Goal: Task Accomplishment & Management: Use online tool/utility

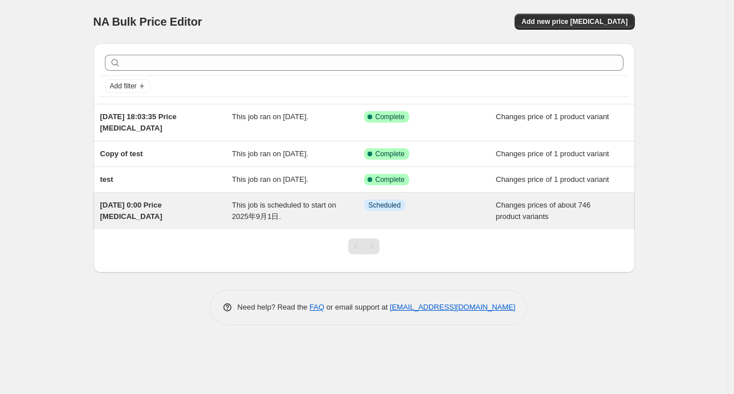
click at [151, 213] on div "[DATE] 0:00 Price [MEDICAL_DATA]" at bounding box center [166, 210] width 132 height 23
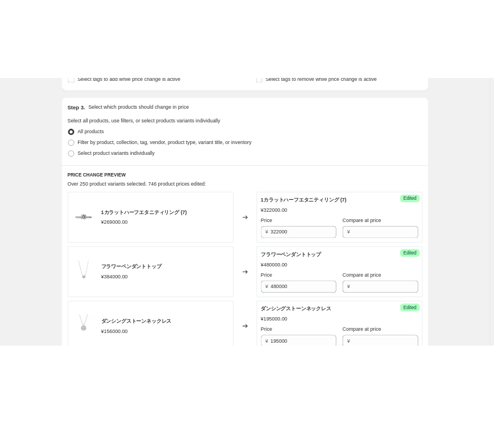
scroll to position [342, 0]
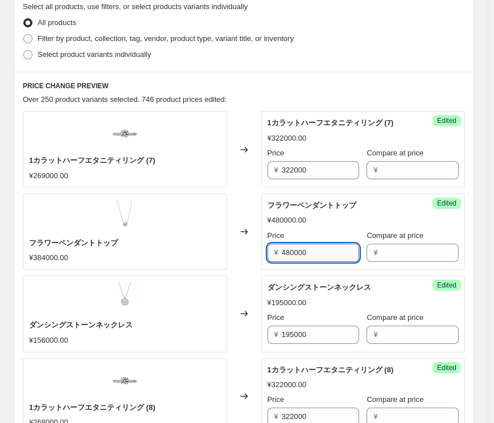
click at [289, 252] on input "480000" at bounding box center [320, 253] width 77 height 18
click at [330, 228] on div "フラワーペンダントトップ ¥480000.00 Price ¥ 420000 Compare at price ¥" at bounding box center [364, 231] width 192 height 62
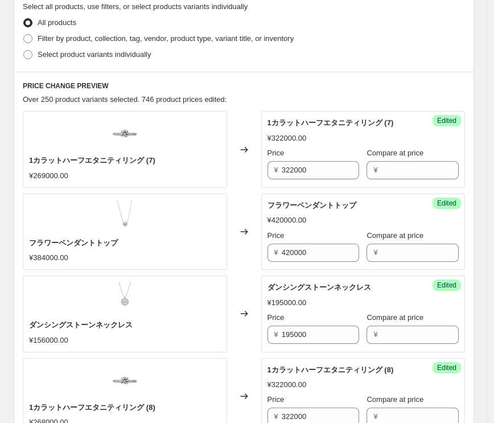
click at [290, 253] on input "420000" at bounding box center [320, 253] width 77 height 18
type input "442000"
click at [246, 260] on div "Changed to" at bounding box center [244, 232] width 34 height 76
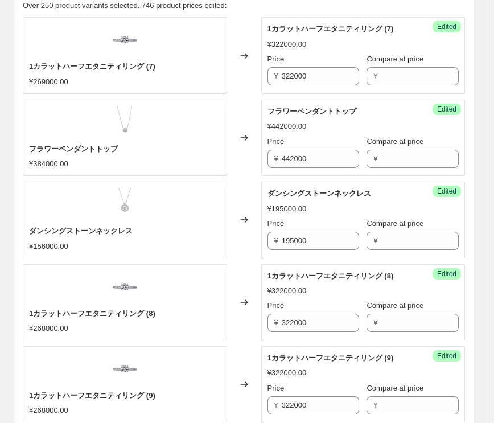
scroll to position [456, 0]
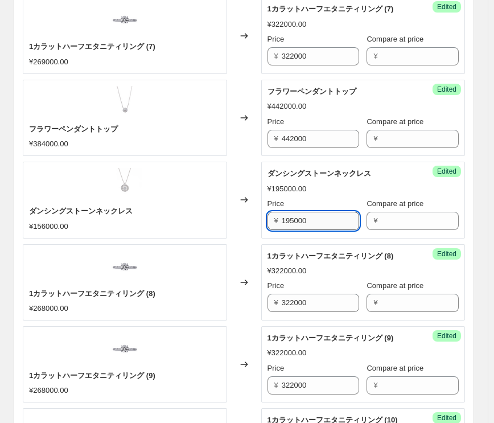
click at [285, 221] on input "195000" at bounding box center [320, 221] width 77 height 18
click at [288, 222] on input "195000" at bounding box center [320, 221] width 77 height 18
click at [244, 227] on div "Changed to" at bounding box center [244, 200] width 34 height 76
click at [296, 224] on input "185000" at bounding box center [320, 221] width 77 height 18
type input "187000"
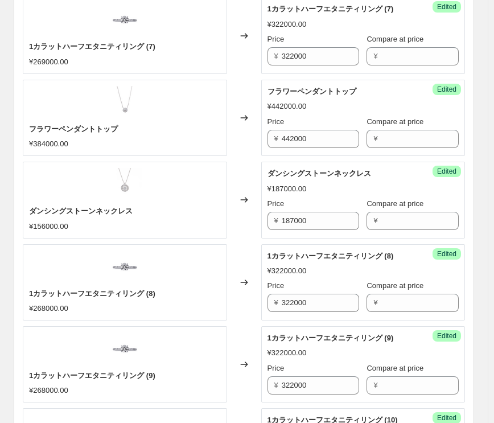
click at [248, 254] on div "Changed to" at bounding box center [244, 282] width 34 height 76
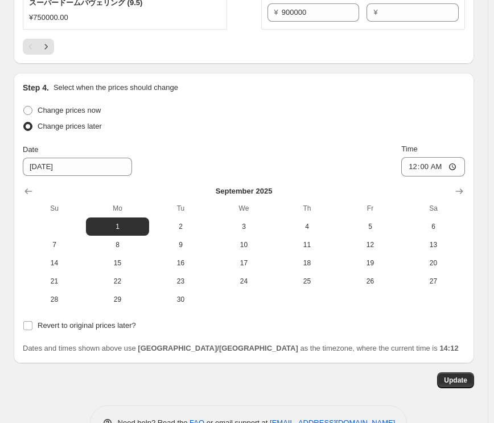
scroll to position [2115, 0]
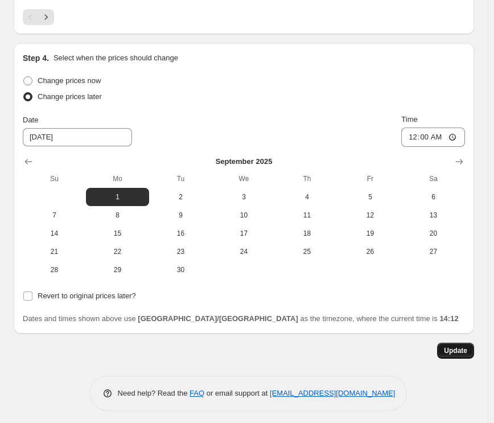
click at [460, 346] on span "Update" at bounding box center [455, 350] width 23 height 9
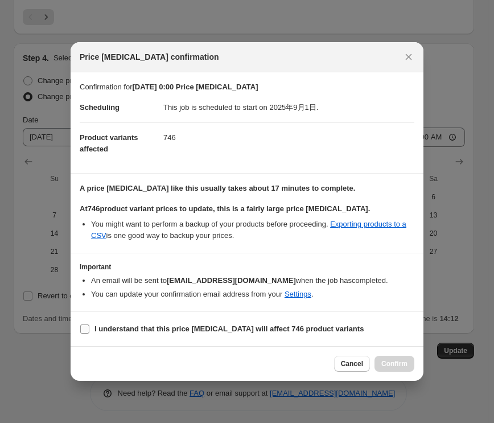
click at [89, 331] on span ":r23:" at bounding box center [85, 329] width 10 height 10
click at [89, 331] on input "I understand that this price [MEDICAL_DATA] will affect 746 product variants" at bounding box center [84, 329] width 9 height 9
checkbox input "true"
click at [387, 363] on span "Confirm" at bounding box center [395, 363] width 26 height 9
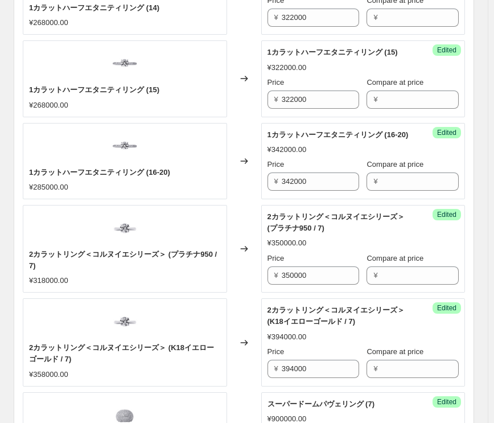
scroll to position [1260, 0]
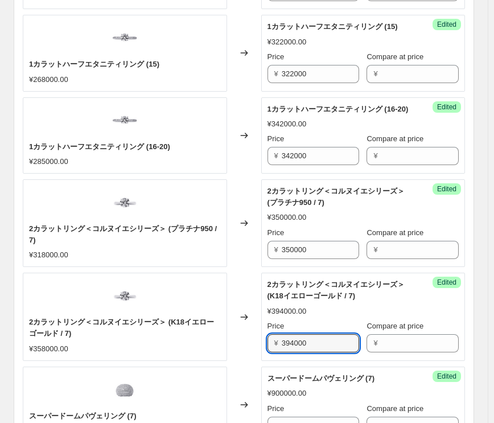
drag, startPoint x: 296, startPoint y: 341, endPoint x: 266, endPoint y: 338, distance: 30.4
click at [266, 338] on div "Success Edited 2カラットリング＜コルヌイエシリーズ＞ (K18イエローゴールド / 7) ¥394000.00 Price ¥ 394000 …" at bounding box center [363, 317] width 204 height 88
type input "412000"
click at [247, 339] on div "Changed to" at bounding box center [244, 317] width 34 height 88
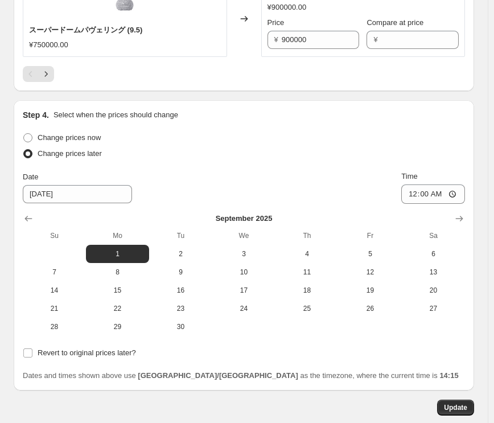
scroll to position [2115, 0]
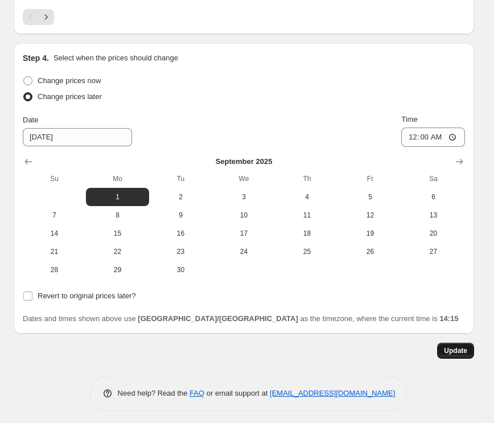
click at [458, 349] on span "Update" at bounding box center [455, 350] width 23 height 9
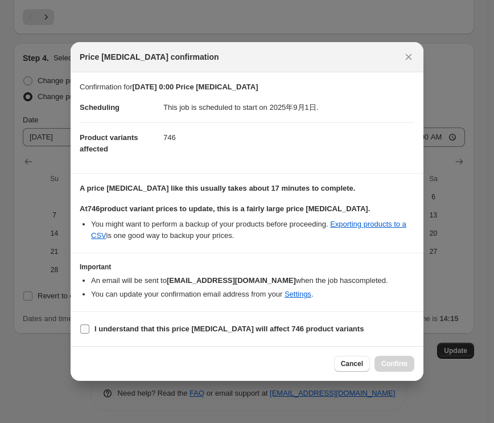
click at [88, 331] on input "I understand that this price [MEDICAL_DATA] will affect 746 product variants" at bounding box center [84, 329] width 9 height 9
checkbox input "true"
click at [396, 365] on span "Confirm" at bounding box center [395, 363] width 26 height 9
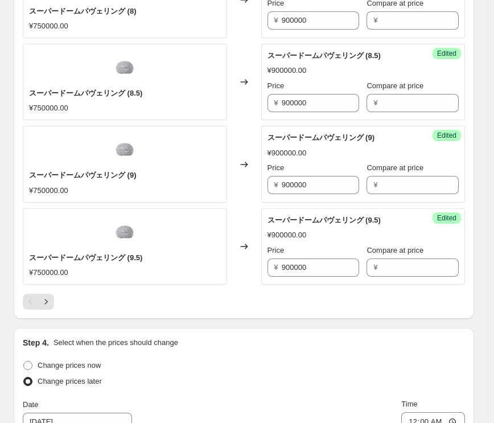
scroll to position [1887, 0]
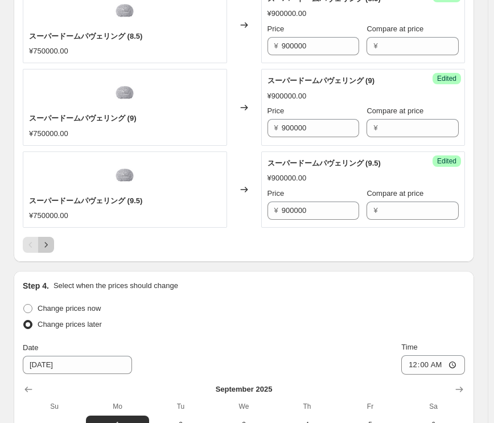
click at [47, 239] on icon "Next" at bounding box center [45, 244] width 11 height 11
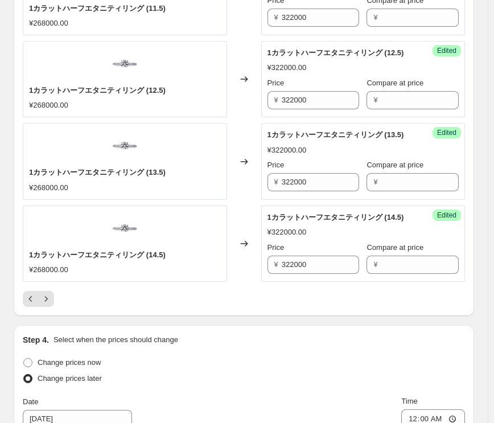
scroll to position [1830, 0]
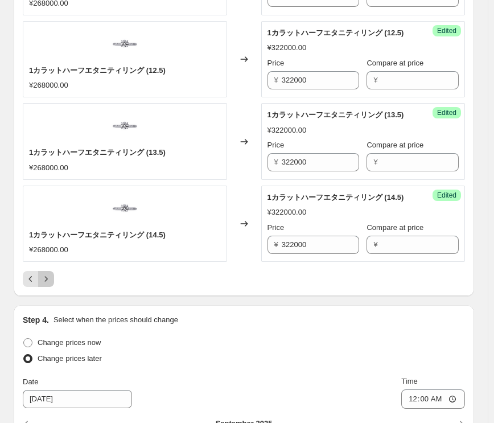
click at [47, 273] on icon "Next" at bounding box center [45, 278] width 11 height 11
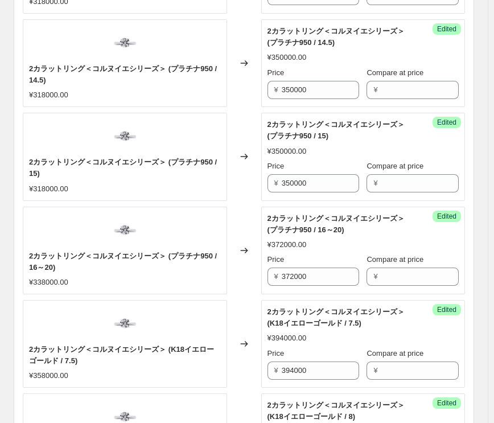
scroll to position [1773, 0]
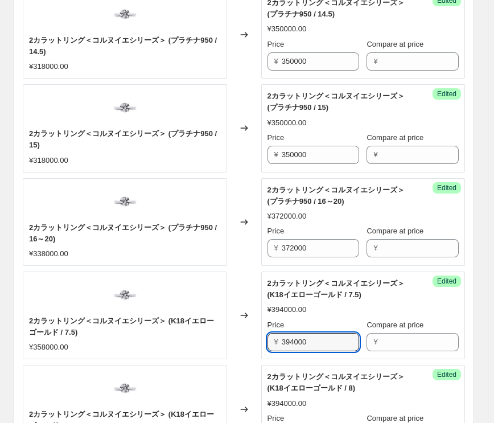
drag, startPoint x: 291, startPoint y: 337, endPoint x: 271, endPoint y: 338, distance: 20.0
click at [271, 338] on div "¥ 394000" at bounding box center [314, 342] width 92 height 18
click at [289, 338] on input "4000" at bounding box center [320, 342] width 77 height 18
type input "412000"
click at [168, 352] on div "2カラットリング＜コルヌイエシリーズ＞ (K18イエローゴールド / 7.5) ¥358000.00" at bounding box center [125, 316] width 204 height 88
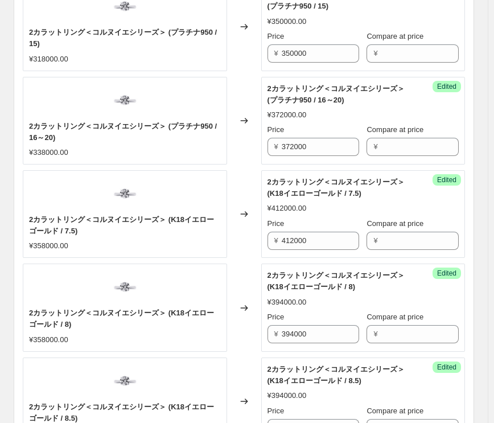
scroll to position [1887, 0]
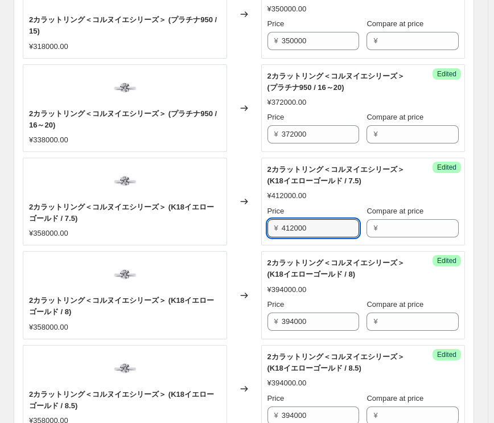
drag, startPoint x: 315, startPoint y: 224, endPoint x: 249, endPoint y: 232, distance: 66.6
click at [249, 232] on div "2カラットリング＜コルヌイエシリーズ＞ (K18イエローゴールド / 7.5) ¥358000.00 Changed to Success Edited 2カ…" at bounding box center [244, 202] width 442 height 88
click at [289, 317] on input "394000" at bounding box center [320, 322] width 77 height 18
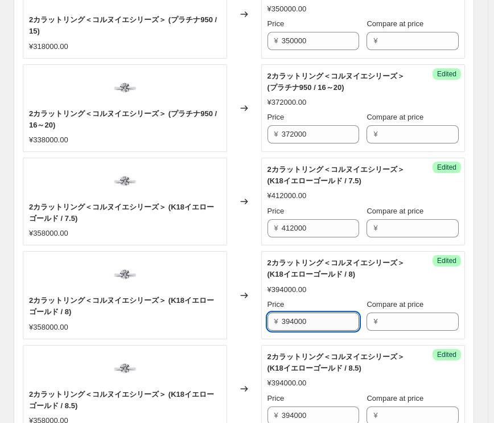
click at [289, 317] on input "394000" at bounding box center [320, 322] width 77 height 18
paste input "412"
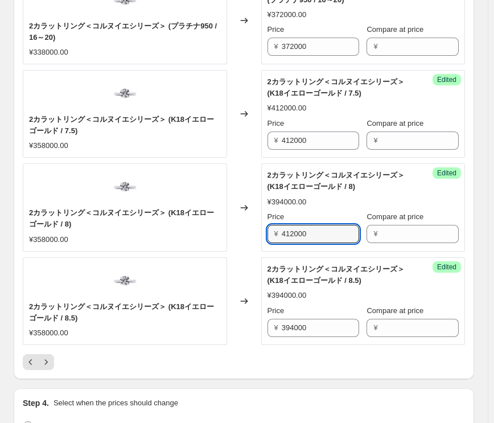
scroll to position [2001, 0]
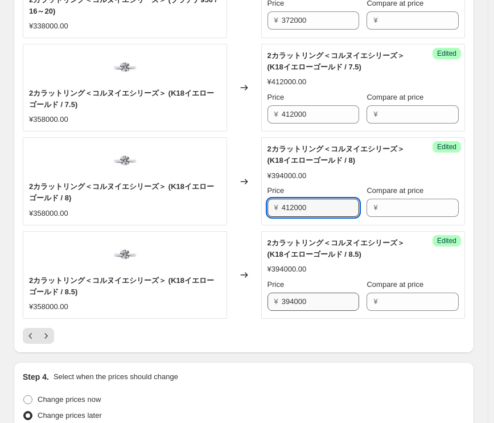
type input "412000"
click at [290, 294] on input "394000" at bounding box center [320, 302] width 77 height 18
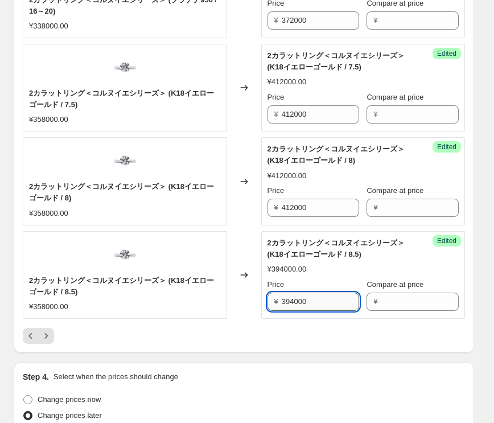
click at [290, 294] on input "394000" at bounding box center [320, 302] width 77 height 18
paste input "412"
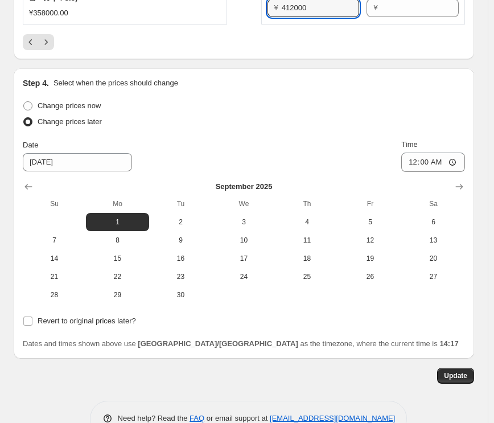
scroll to position [2320, 0]
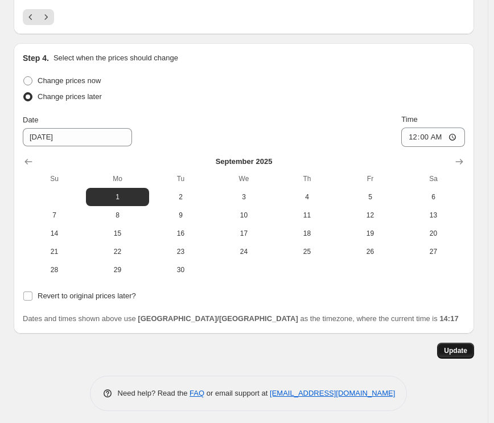
type input "412000"
click at [449, 345] on button "Update" at bounding box center [455, 351] width 37 height 16
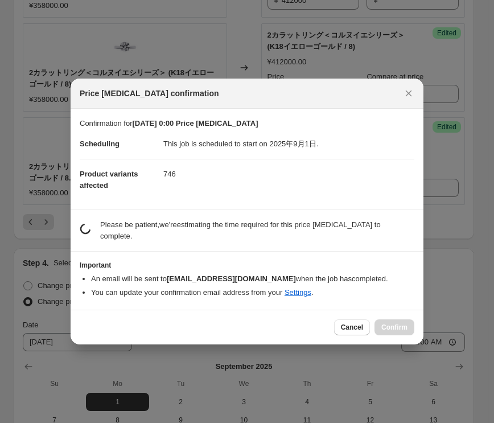
scroll to position [0, 0]
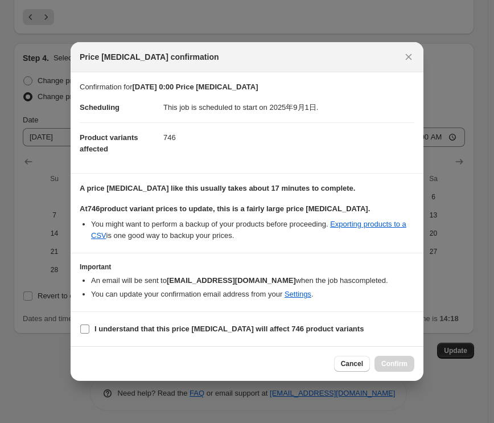
click at [92, 329] on label "I understand that this price [MEDICAL_DATA] will affect 746 product variants" at bounding box center [222, 329] width 284 height 16
click at [89, 329] on input "I understand that this price [MEDICAL_DATA] will affect 746 product variants" at bounding box center [84, 329] width 9 height 9
checkbox input "true"
click at [392, 362] on span "Confirm" at bounding box center [395, 363] width 26 height 9
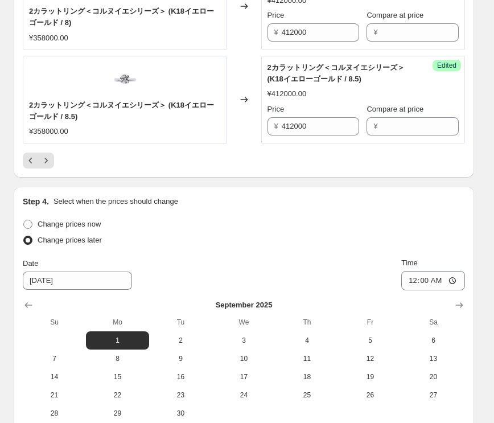
scroll to position [2149, 0]
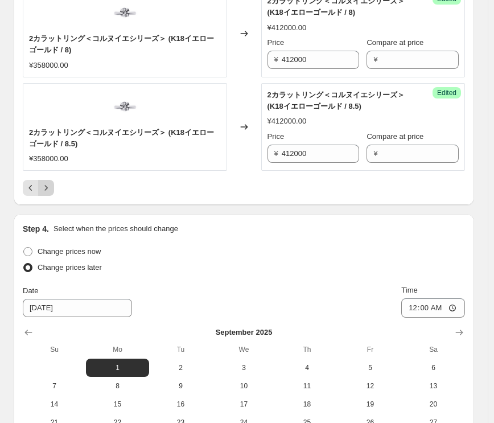
click at [47, 185] on icon "Next" at bounding box center [45, 187] width 11 height 11
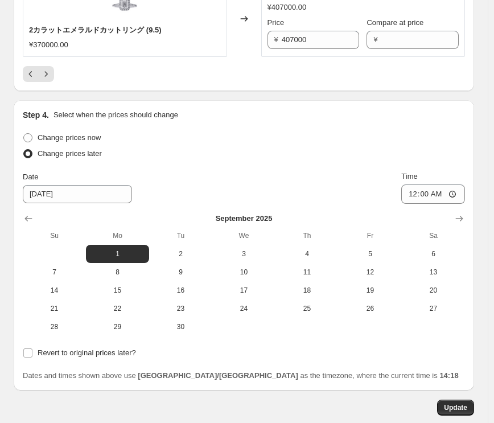
scroll to position [2251, 0]
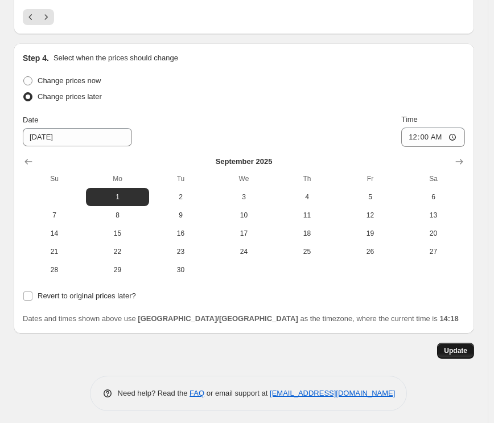
click at [458, 349] on span "Update" at bounding box center [455, 350] width 23 height 9
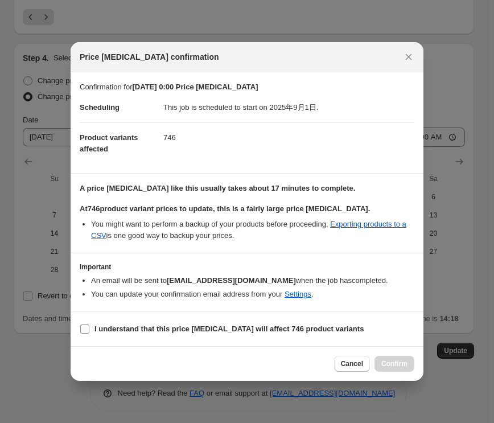
click at [91, 326] on label "I understand that this price [MEDICAL_DATA] will affect 746 product variants" at bounding box center [222, 329] width 284 height 16
click at [89, 326] on input "I understand that this price [MEDICAL_DATA] will affect 746 product variants" at bounding box center [84, 329] width 9 height 9
checkbox input "true"
click at [399, 364] on span "Confirm" at bounding box center [395, 363] width 26 height 9
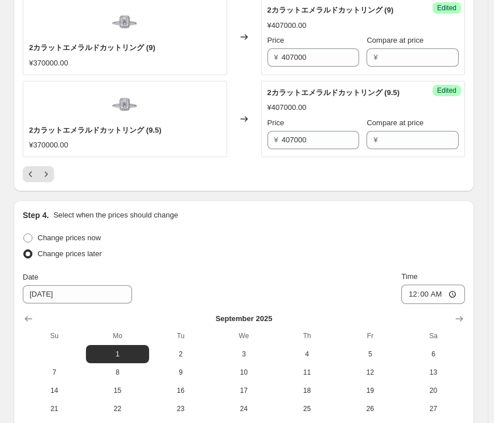
scroll to position [2080, 0]
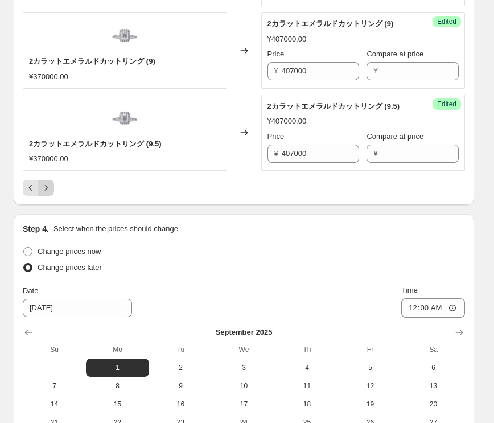
click at [44, 183] on icon "Next" at bounding box center [45, 187] width 11 height 11
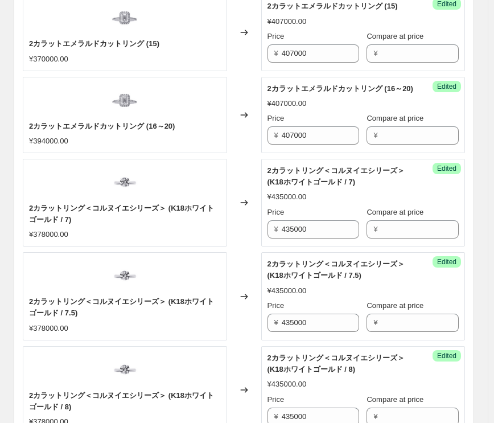
scroll to position [1283, 0]
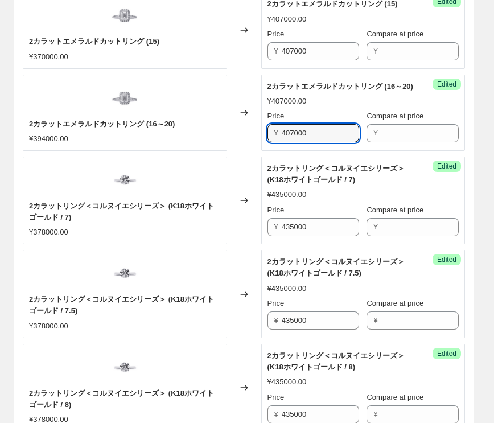
drag, startPoint x: 296, startPoint y: 126, endPoint x: 235, endPoint y: 128, distance: 61.0
click at [235, 128] on div "2カラットエメラルドカットリング (16～20) ¥394000.00 Changed to Success Edited 2カラットエメラルドカットリング …" at bounding box center [244, 113] width 442 height 76
type input "434000"
click at [245, 171] on div "Changed to" at bounding box center [244, 201] width 34 height 88
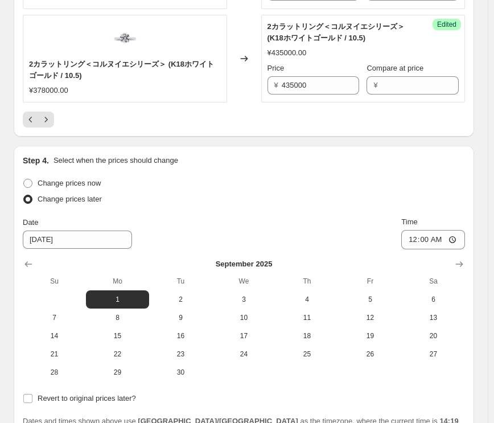
scroll to position [2183, 0]
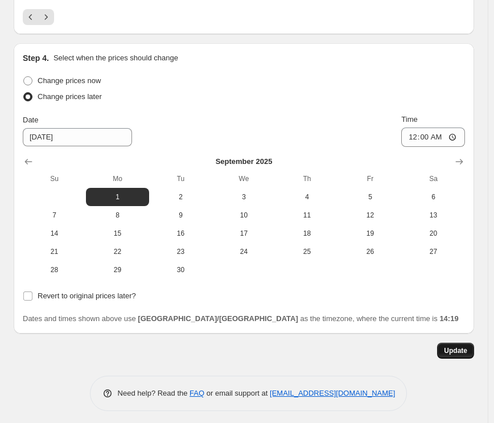
click at [456, 346] on span "Update" at bounding box center [455, 350] width 23 height 9
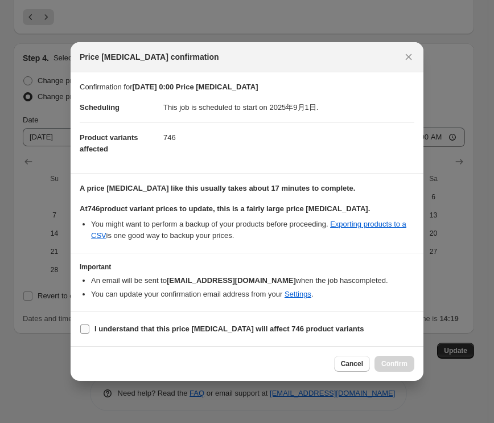
click at [87, 333] on input "I understand that this price [MEDICAL_DATA] will affect 746 product variants" at bounding box center [84, 329] width 9 height 9
checkbox input "true"
click at [398, 361] on span "Confirm" at bounding box center [395, 363] width 26 height 9
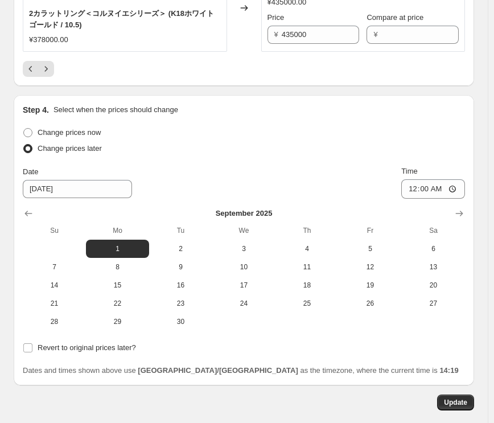
scroll to position [2069, 0]
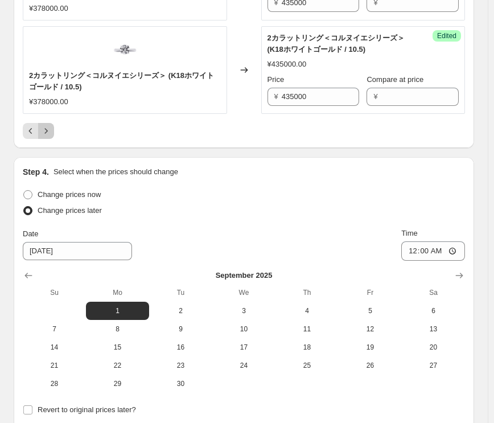
click at [47, 125] on icon "Next" at bounding box center [45, 130] width 11 height 11
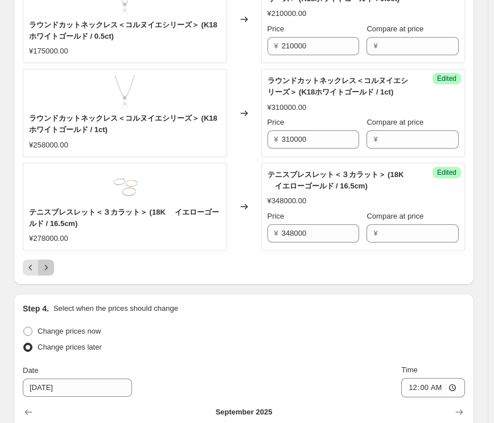
click at [43, 263] on icon "Next" at bounding box center [45, 267] width 11 height 11
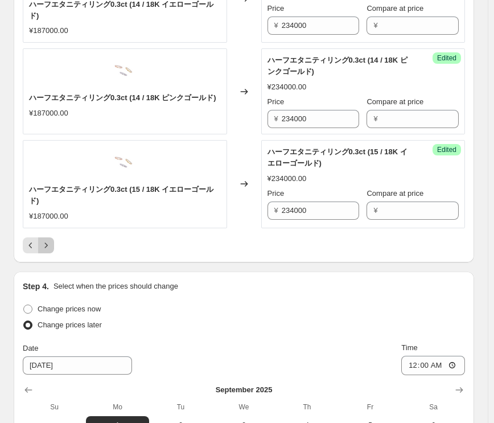
click at [44, 243] on icon "Next" at bounding box center [45, 245] width 11 height 11
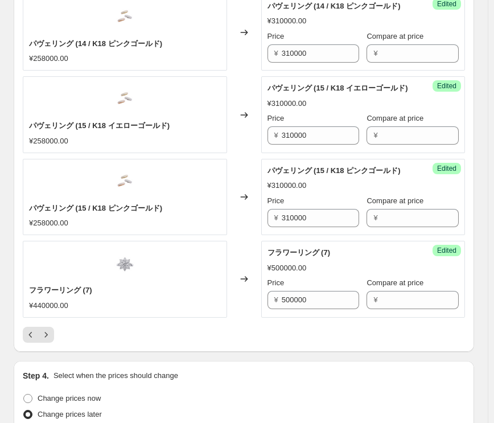
scroll to position [1784, 0]
click at [47, 333] on icon "Next" at bounding box center [45, 334] width 11 height 11
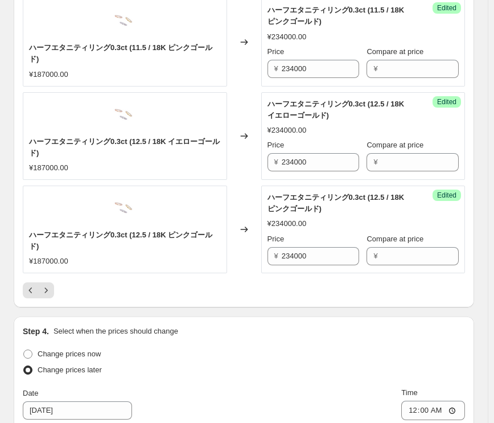
scroll to position [1955, 0]
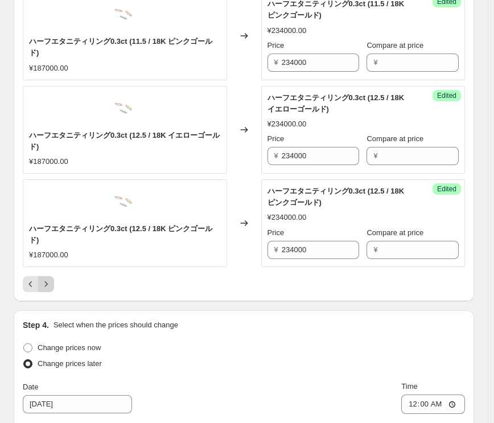
click at [48, 278] on icon "Next" at bounding box center [45, 283] width 11 height 11
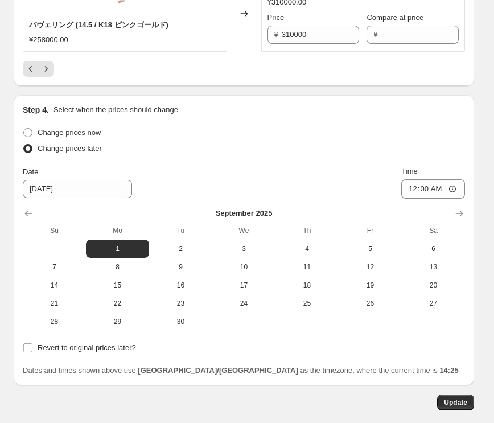
scroll to position [2133, 0]
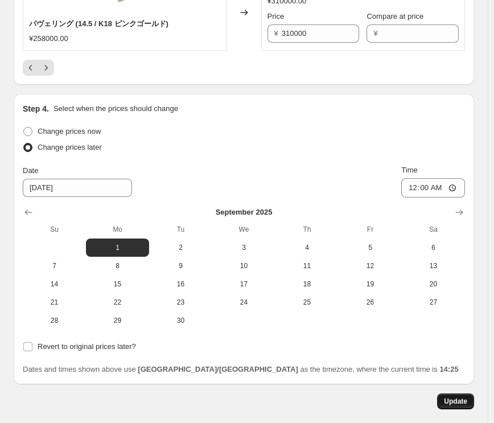
click at [456, 393] on span "Update" at bounding box center [455, 401] width 23 height 9
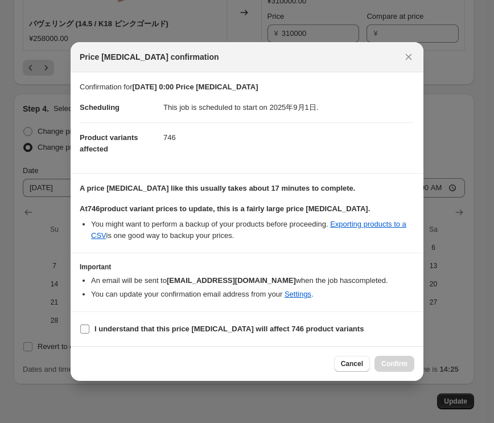
drag, startPoint x: 81, startPoint y: 330, endPoint x: 96, endPoint y: 333, distance: 15.8
click at [81, 329] on input "I understand that this price [MEDICAL_DATA] will affect 746 product variants" at bounding box center [84, 329] width 9 height 9
checkbox input "true"
click at [396, 362] on span "Confirm" at bounding box center [395, 363] width 26 height 9
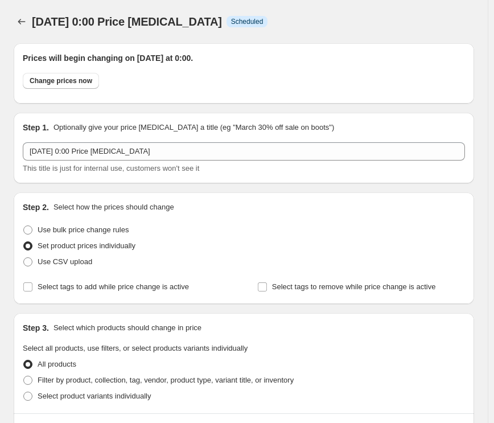
scroll to position [2133, 0]
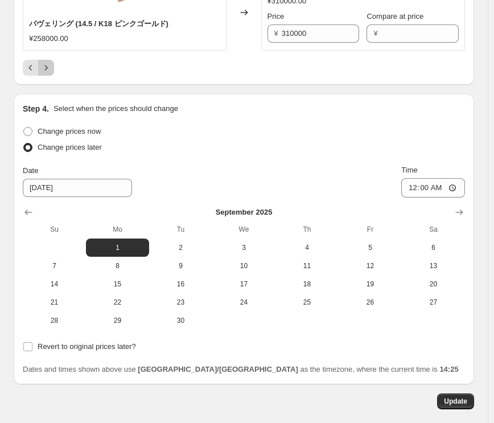
click at [50, 62] on icon "Next" at bounding box center [45, 67] width 11 height 11
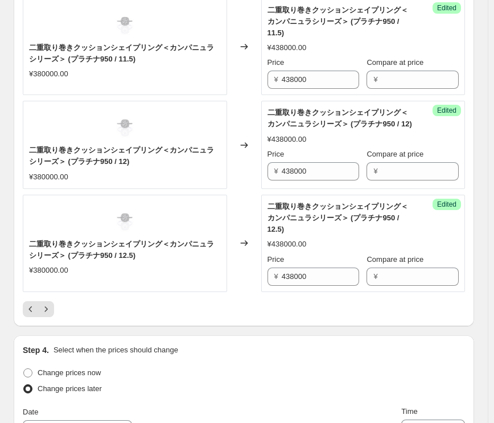
scroll to position [2019, 0]
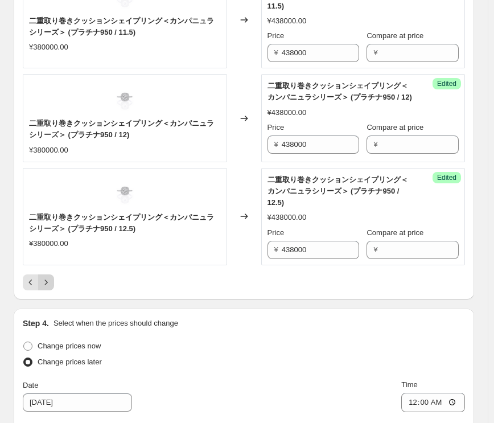
click at [47, 280] on icon "Next" at bounding box center [46, 282] width 3 height 5
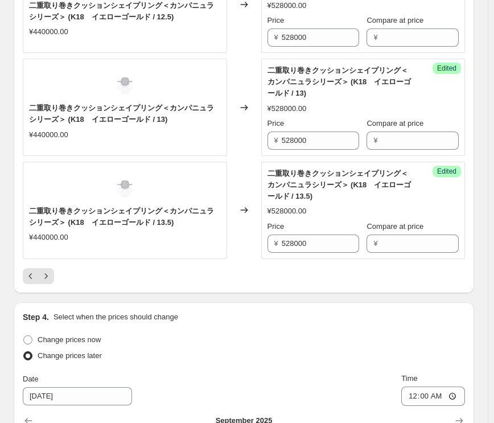
scroll to position [2247, 0]
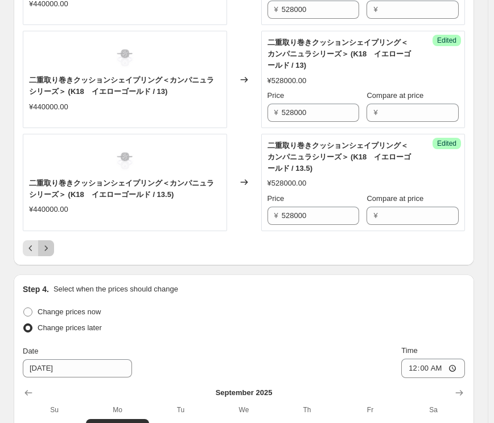
click at [46, 245] on icon "Next" at bounding box center [46, 247] width 3 height 5
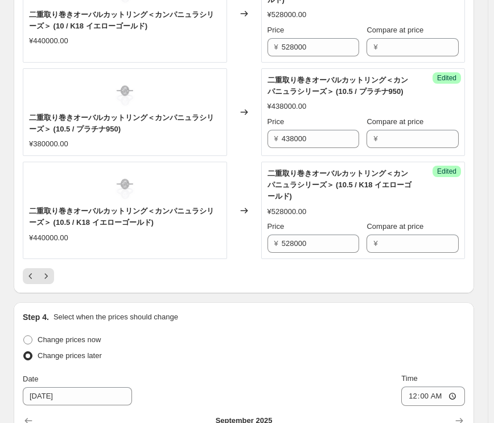
scroll to position [2190, 0]
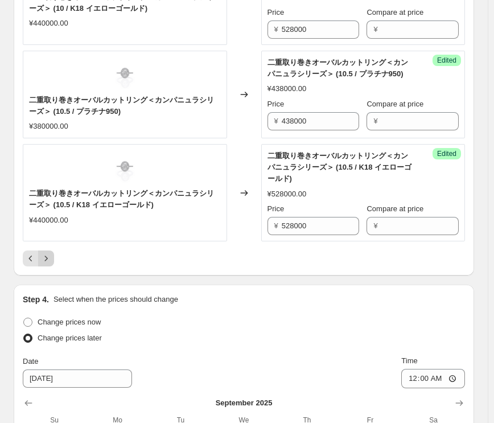
click at [51, 256] on icon "Next" at bounding box center [45, 258] width 11 height 11
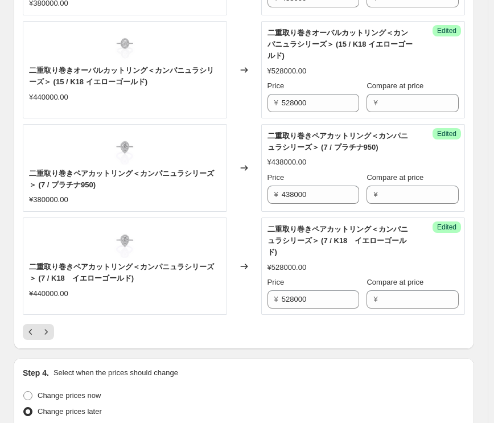
scroll to position [2133, 0]
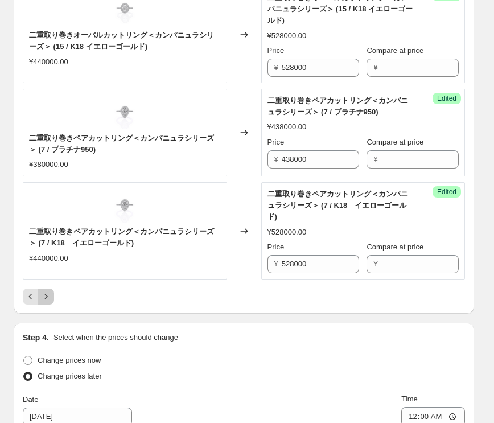
click at [48, 291] on icon "Next" at bounding box center [45, 296] width 11 height 11
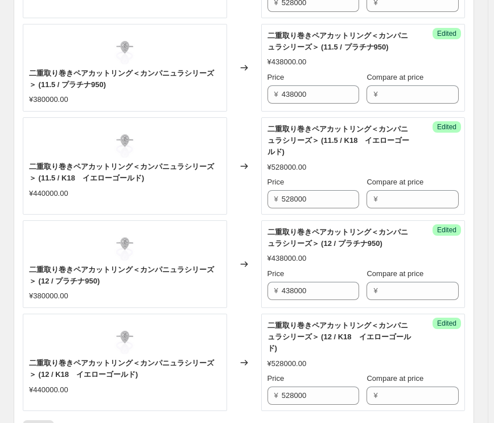
scroll to position [2019, 0]
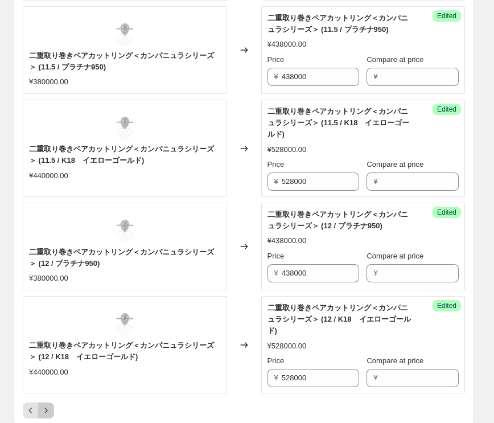
click at [50, 393] on icon "Next" at bounding box center [45, 410] width 11 height 11
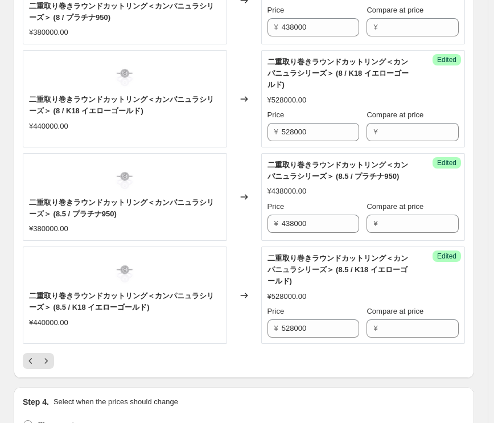
scroll to position [2076, 0]
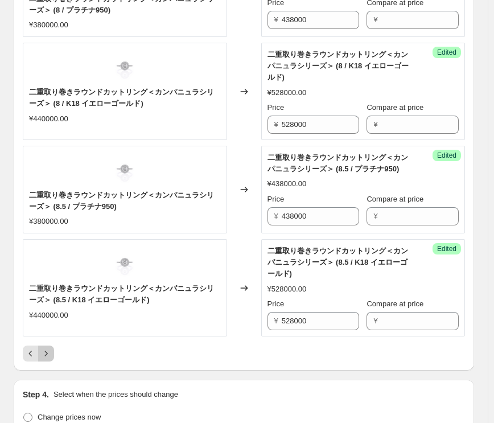
click at [52, 346] on button "Next" at bounding box center [46, 354] width 16 height 16
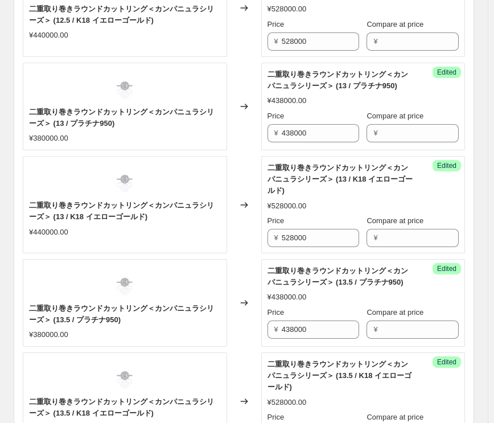
scroll to position [2133, 0]
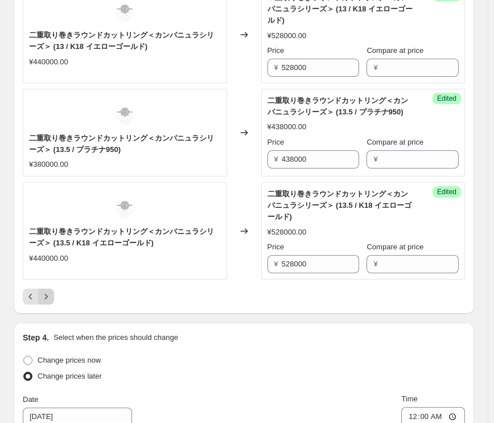
click at [46, 294] on icon "Next" at bounding box center [46, 296] width 3 height 5
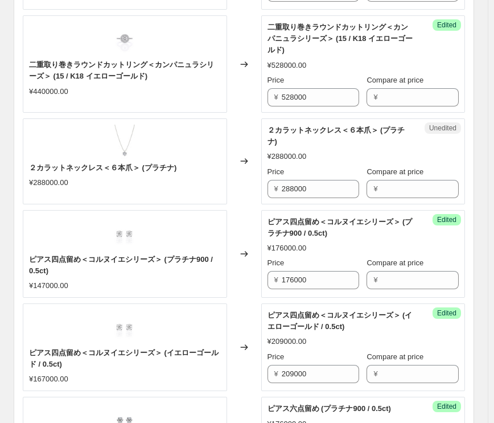
scroll to position [937, 0]
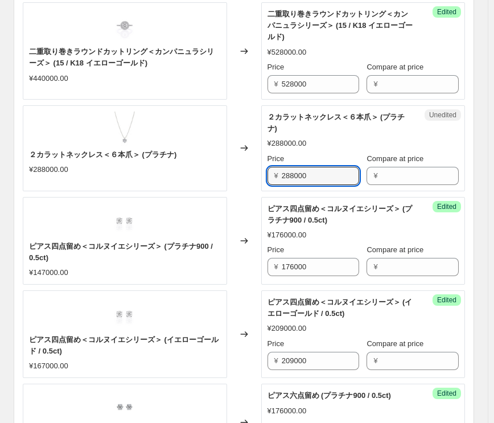
drag, startPoint x: 323, startPoint y: 166, endPoint x: 215, endPoint y: 165, distance: 108.2
click at [216, 165] on div "２カラットネックレス＜６本爪＞ (プラチナ) ¥288000.00 Changed to Unedited ２カラットネックレス＜６本爪＞ (プラチナ) ¥2…" at bounding box center [244, 148] width 442 height 86
type input "331000"
click at [247, 167] on div "Changed to" at bounding box center [244, 148] width 34 height 86
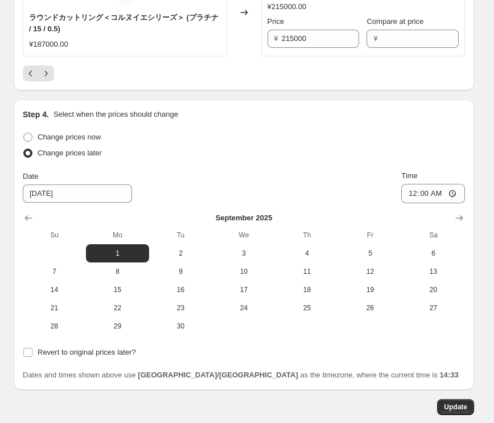
scroll to position [2304, 0]
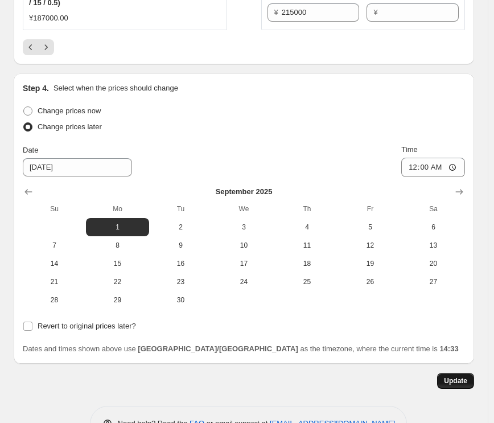
click at [448, 373] on button "Update" at bounding box center [455, 381] width 37 height 16
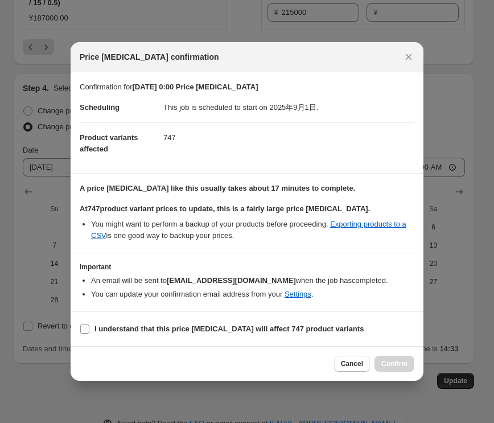
click at [84, 330] on input "I understand that this price [MEDICAL_DATA] will affect 747 product variants" at bounding box center [84, 329] width 9 height 9
checkbox input "true"
click at [406, 366] on span "Confirm" at bounding box center [395, 363] width 26 height 9
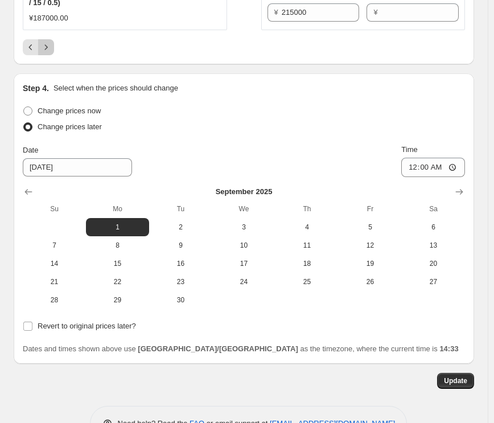
click at [47, 42] on icon "Next" at bounding box center [45, 47] width 11 height 11
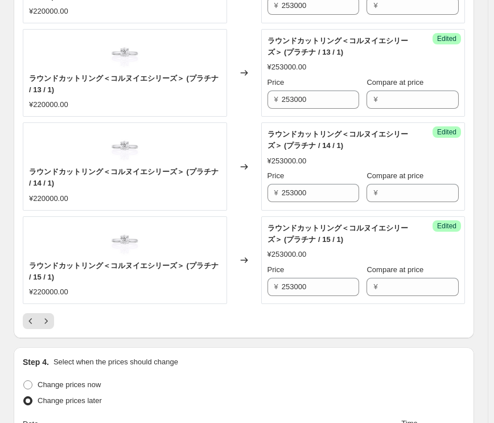
scroll to position [2133, 0]
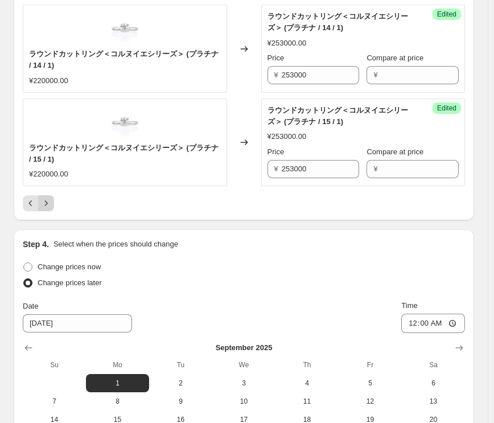
click at [46, 198] on icon "Next" at bounding box center [45, 203] width 11 height 11
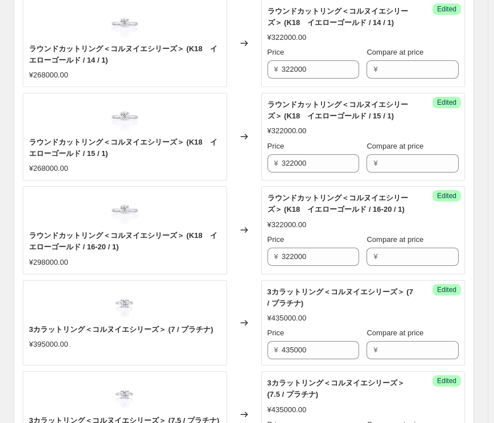
scroll to position [1222, 0]
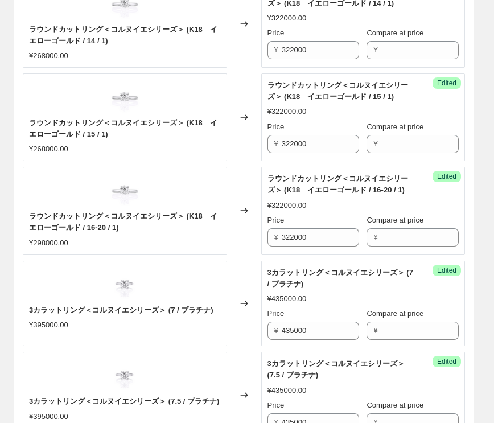
click at [176, 281] on div "3カラットリング＜コルヌイエシリーズ＞ (7 / プラチナ) ¥395000.00" at bounding box center [125, 304] width 204 height 86
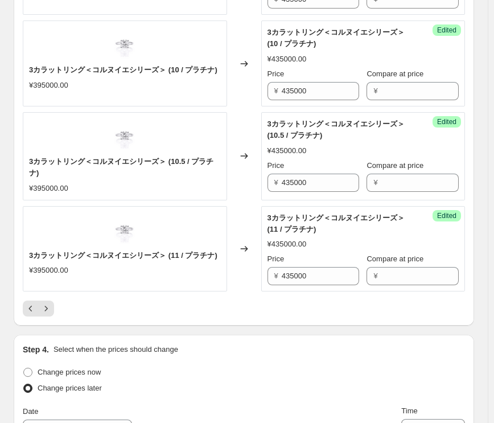
scroll to position [2076, 0]
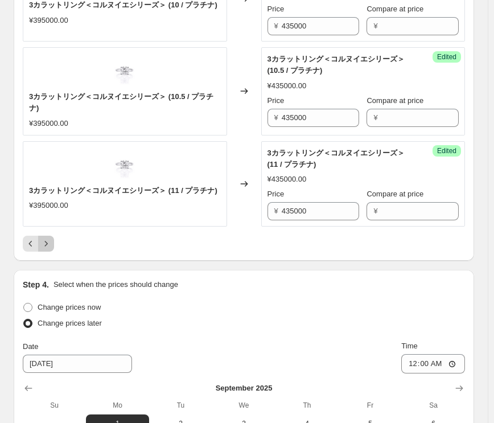
click at [50, 244] on icon "Next" at bounding box center [45, 243] width 11 height 11
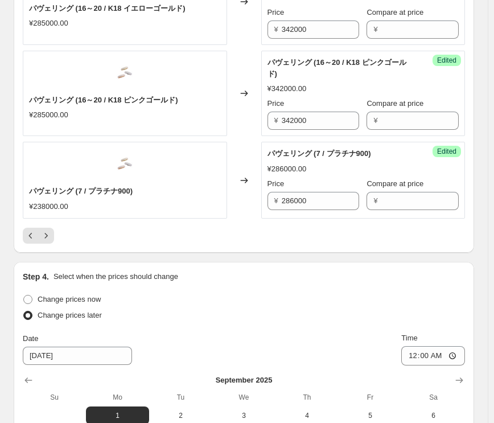
scroll to position [2107, 0]
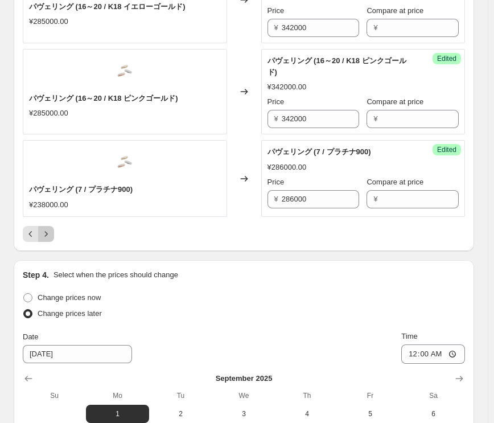
click at [46, 233] on icon "Next" at bounding box center [45, 233] width 11 height 11
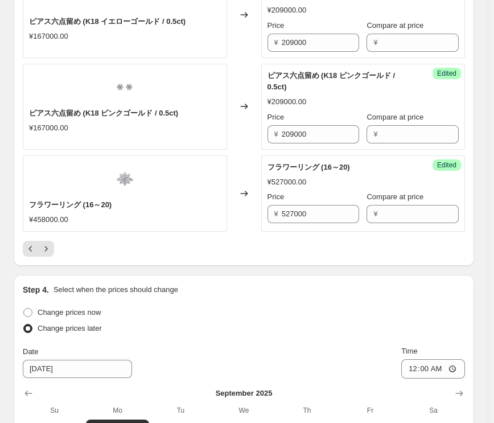
scroll to position [1879, 0]
click at [44, 244] on icon "Next" at bounding box center [45, 248] width 11 height 11
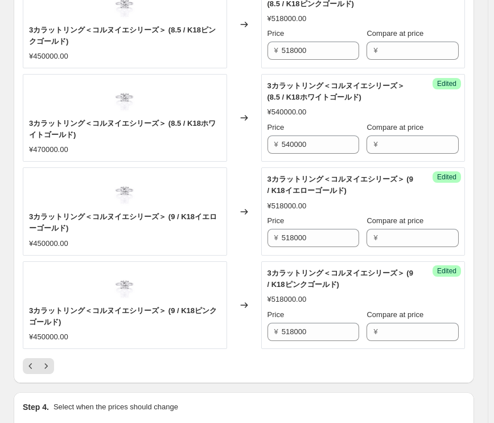
scroll to position [1993, 0]
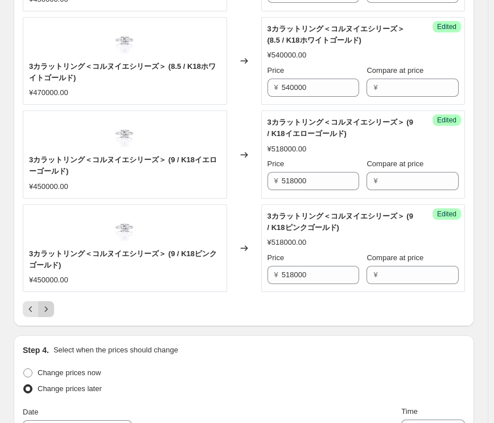
click at [49, 304] on icon "Next" at bounding box center [45, 309] width 11 height 11
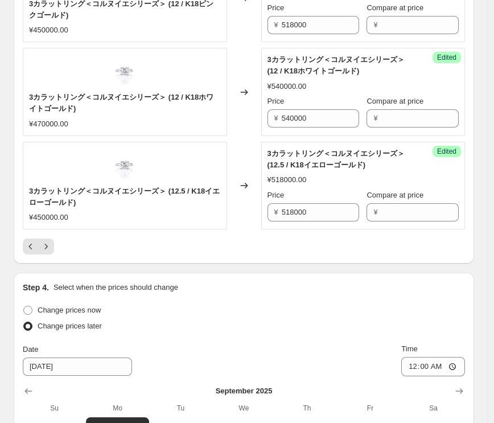
scroll to position [2107, 0]
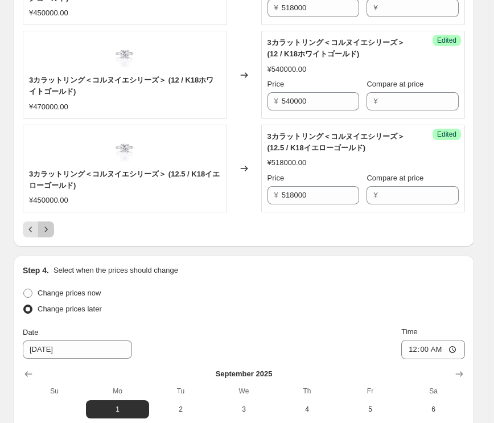
click at [47, 227] on icon "Next" at bounding box center [45, 229] width 11 height 11
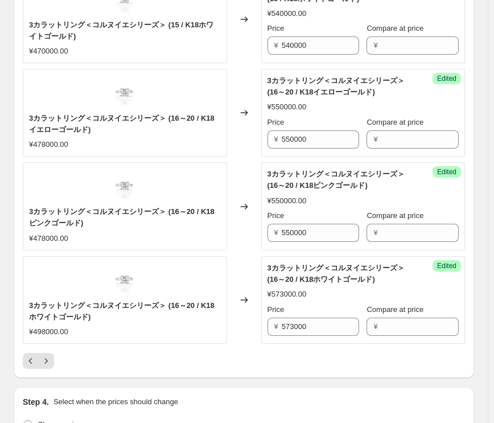
scroll to position [2050, 0]
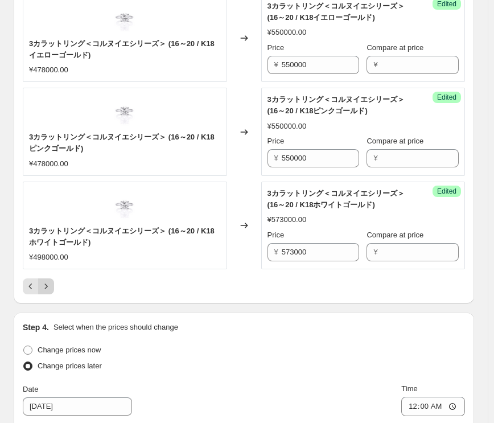
click at [43, 287] on icon "Next" at bounding box center [45, 286] width 11 height 11
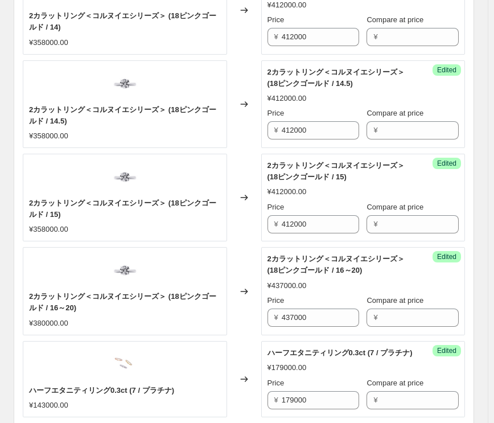
scroll to position [1993, 0]
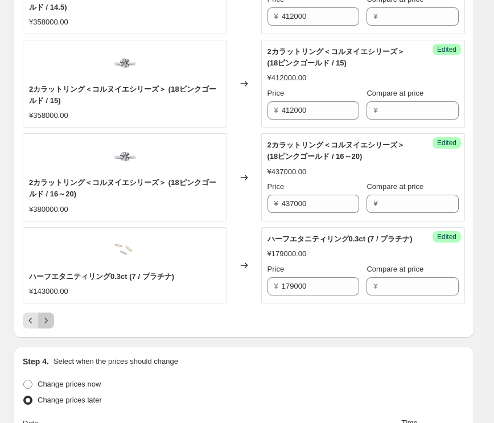
click at [44, 317] on icon "Next" at bounding box center [45, 320] width 11 height 11
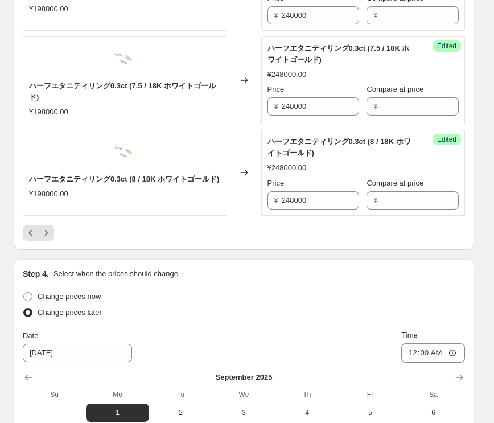
scroll to position [2050, 0]
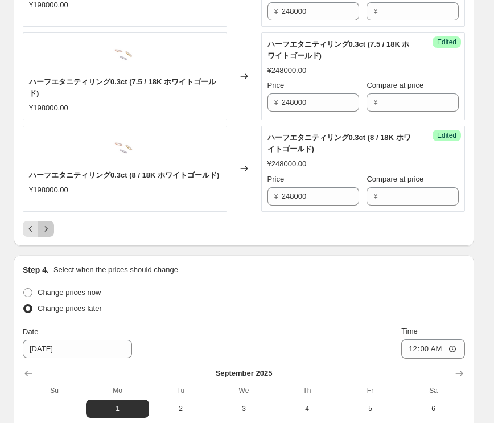
click at [48, 229] on icon "Next" at bounding box center [45, 228] width 11 height 11
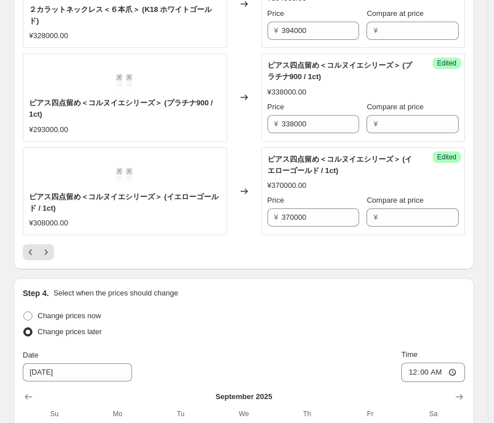
scroll to position [2107, 0]
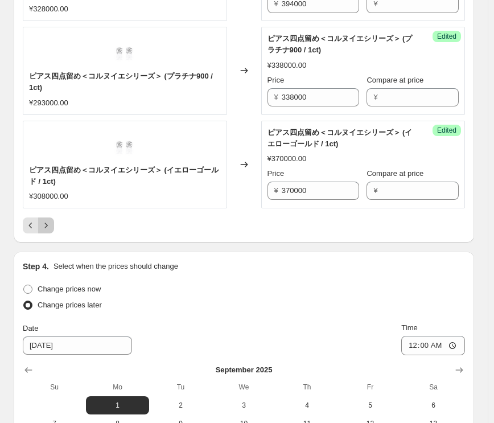
click at [48, 220] on icon "Next" at bounding box center [45, 225] width 11 height 11
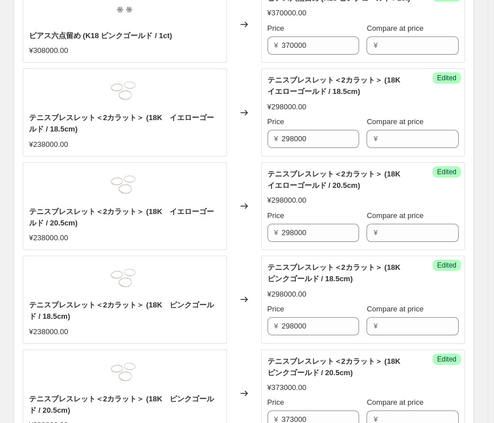
scroll to position [740, 0]
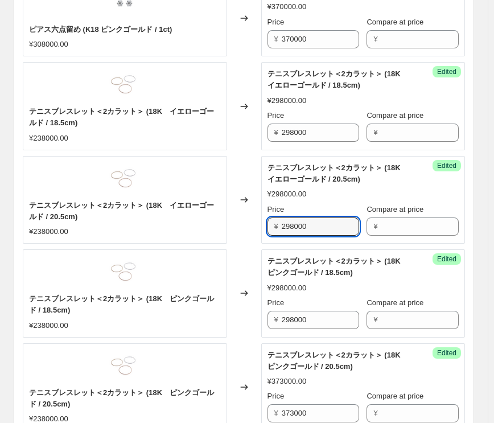
drag, startPoint x: 312, startPoint y: 226, endPoint x: 241, endPoint y: 224, distance: 70.7
click at [240, 226] on div "テニスブレスレット＜2カラット＞ (18K　イエローゴールド / 20.5cm) ¥238000.00 Changed to Success Edited テ…" at bounding box center [244, 200] width 442 height 88
type input "373000"
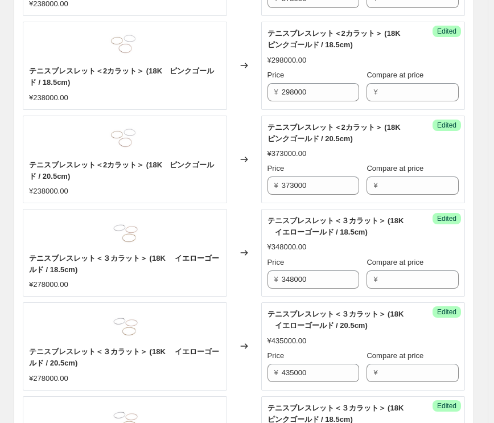
scroll to position [1025, 0]
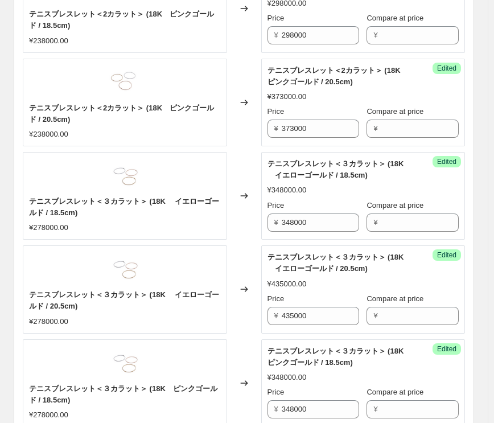
click at [239, 240] on div "ピアス四点留め＜コルヌイエシリーズ＞ (ピンクゴールド / 1ct) ¥308000.00 Changed to Success Edited ピアス四点留め…" at bounding box center [244, 337] width 442 height 1818
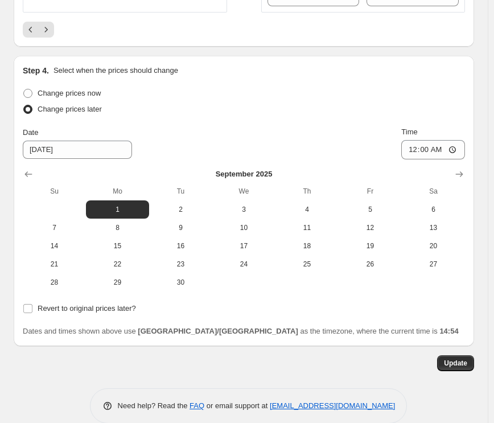
scroll to position [2262, 0]
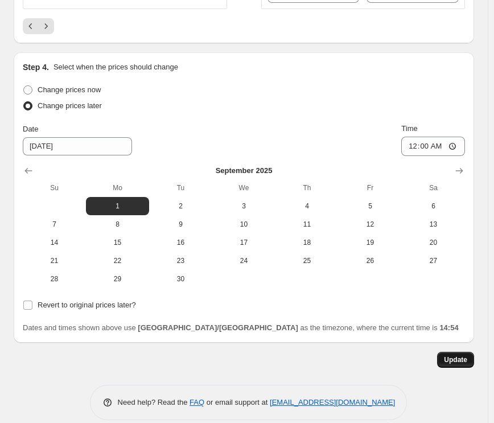
click at [456, 355] on span "Update" at bounding box center [455, 359] width 23 height 9
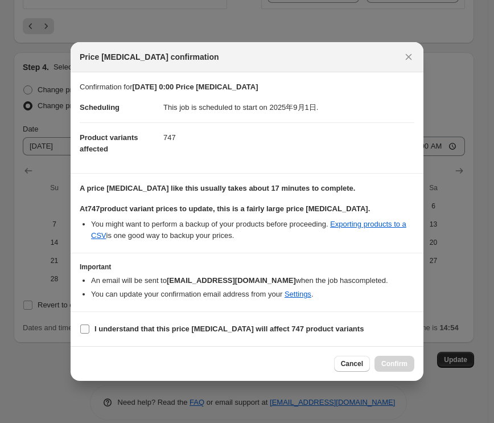
click at [84, 327] on input "I understand that this price [MEDICAL_DATA] will affect 747 product variants" at bounding box center [84, 329] width 9 height 9
checkbox input "true"
click at [387, 366] on span "Confirm" at bounding box center [395, 363] width 26 height 9
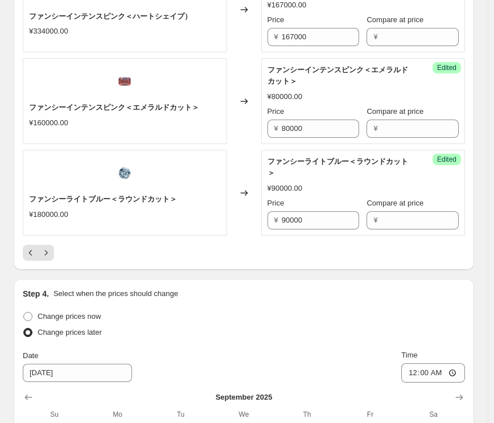
scroll to position [2034, 0]
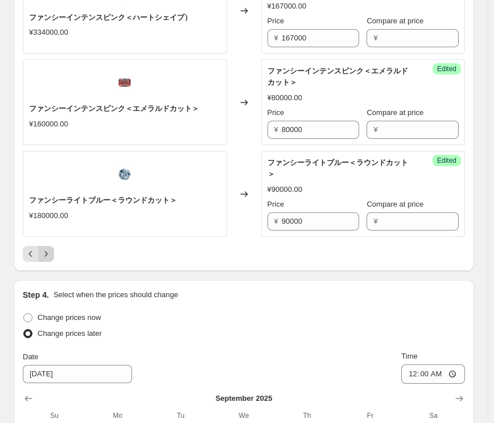
click at [48, 248] on icon "Next" at bounding box center [45, 253] width 11 height 11
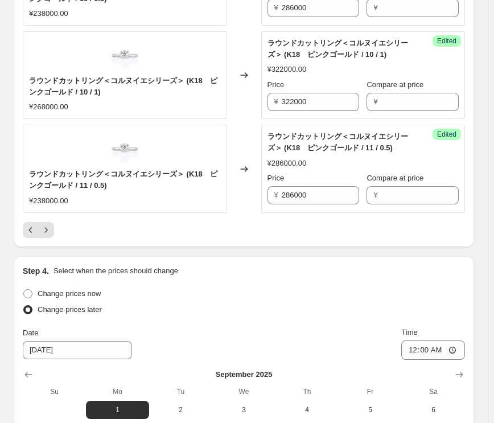
scroll to position [2091, 0]
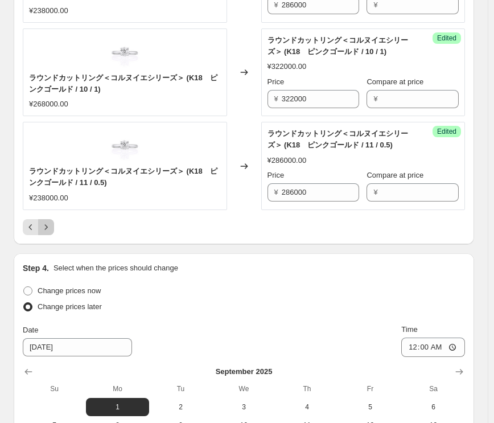
click at [46, 222] on icon "Next" at bounding box center [45, 227] width 11 height 11
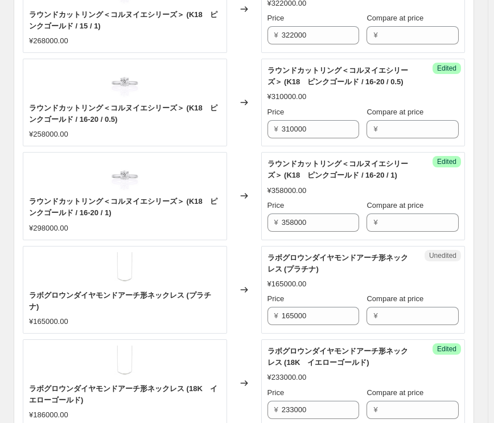
scroll to position [1294, 0]
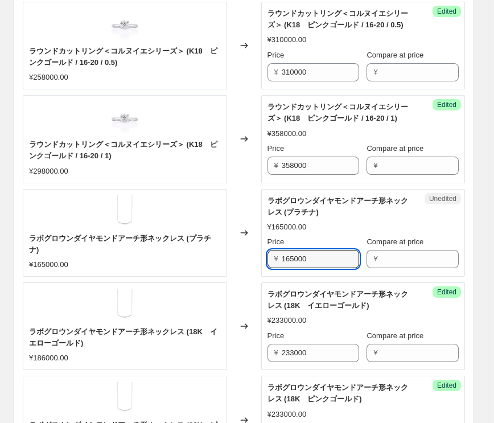
drag, startPoint x: 320, startPoint y: 256, endPoint x: 234, endPoint y: 264, distance: 86.4
click at [234, 264] on div "ラボグロウンダイヤモンドアーチ形ネックレス (プラチナ) ¥165000.00 Changed to Unedited ラボグロウンダイヤモンドアーチ形ネック…" at bounding box center [244, 233] width 442 height 88
click at [245, 258] on div "Changed to" at bounding box center [244, 233] width 34 height 88
click at [294, 258] on input "195000" at bounding box center [320, 259] width 77 height 18
type input "198000"
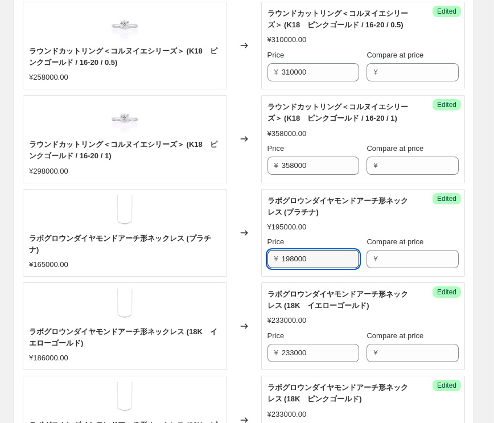
click at [239, 282] on div "Changed to" at bounding box center [244, 326] width 34 height 88
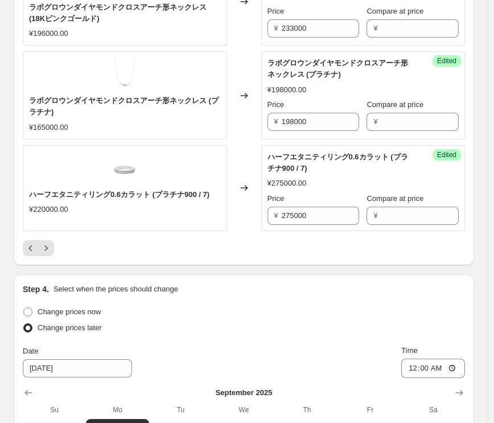
scroll to position [2091, 0]
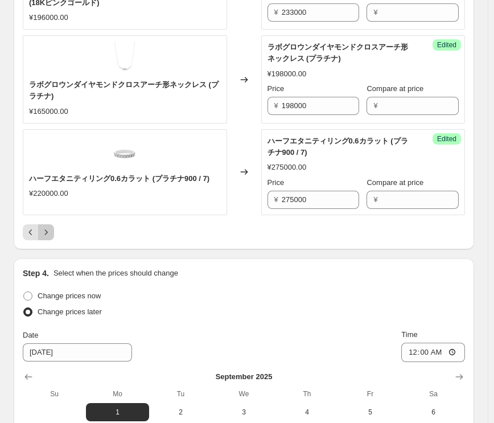
click at [48, 227] on icon "Next" at bounding box center [45, 232] width 11 height 11
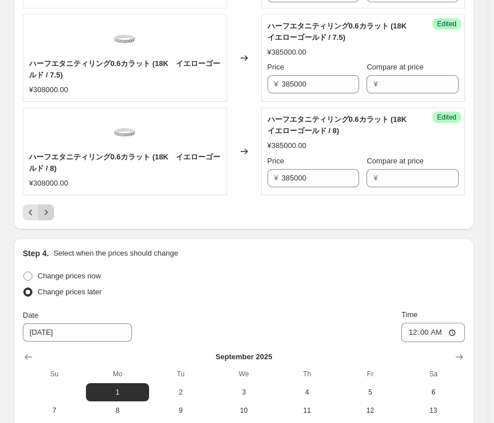
click at [47, 209] on icon "Next" at bounding box center [45, 212] width 11 height 11
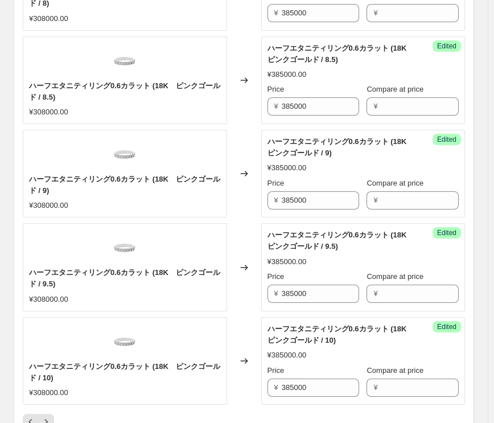
scroll to position [1977, 0]
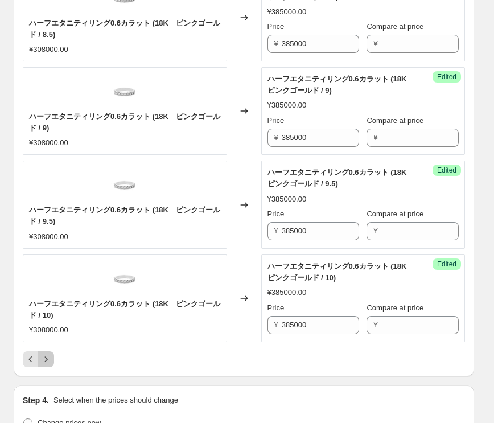
click at [47, 357] on icon "Next" at bounding box center [45, 359] width 11 height 11
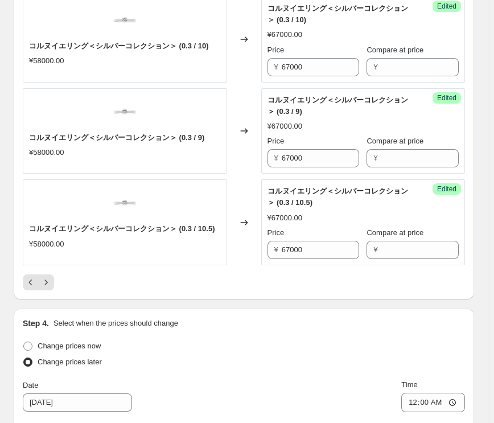
scroll to position [2034, 0]
click at [48, 276] on icon "Next" at bounding box center [45, 281] width 11 height 11
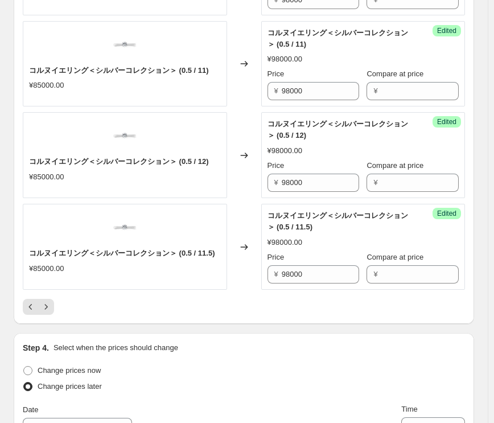
scroll to position [1993, 0]
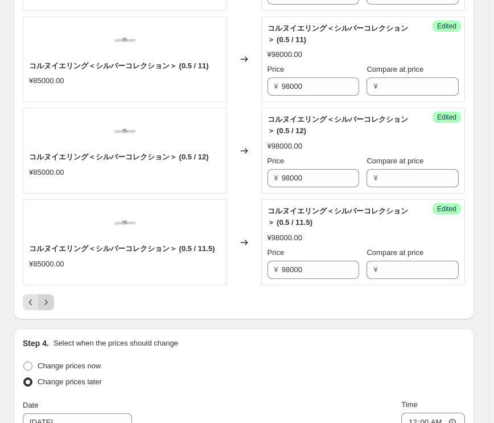
click at [43, 297] on icon "Next" at bounding box center [45, 302] width 11 height 11
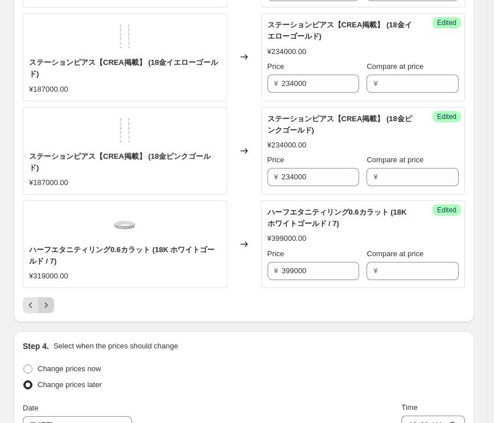
click at [44, 300] on icon "Next" at bounding box center [45, 305] width 11 height 11
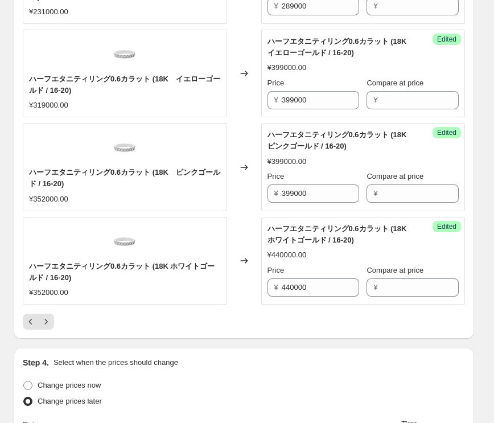
scroll to position [2050, 0]
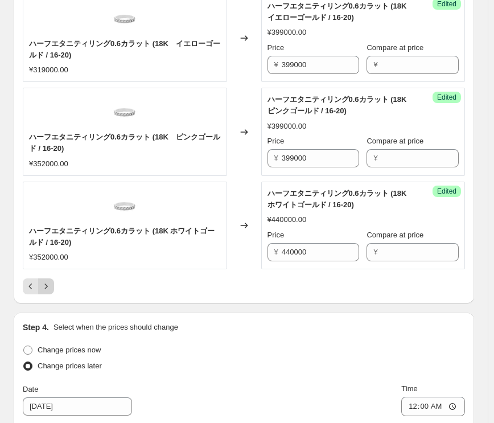
click at [47, 285] on icon "Next" at bounding box center [45, 286] width 11 height 11
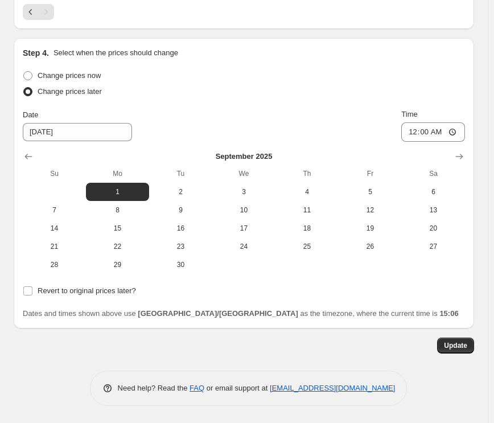
scroll to position [1195, 0]
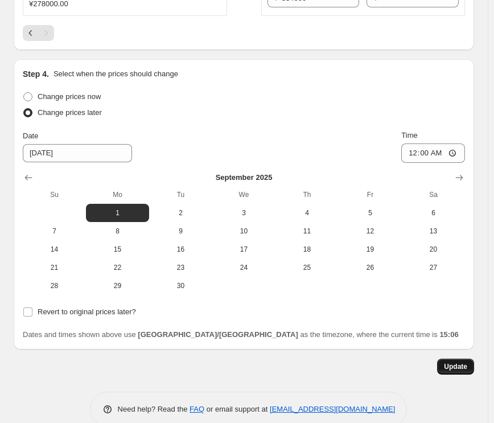
click at [460, 362] on span "Update" at bounding box center [455, 366] width 23 height 9
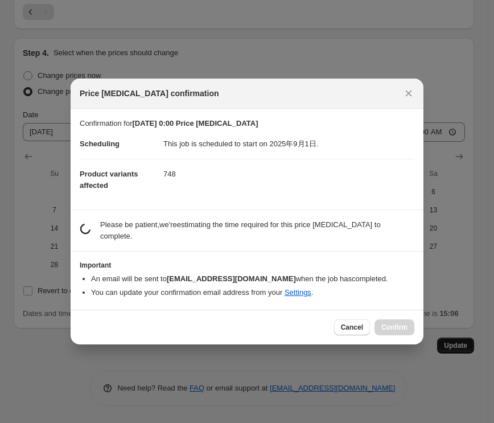
scroll to position [0, 0]
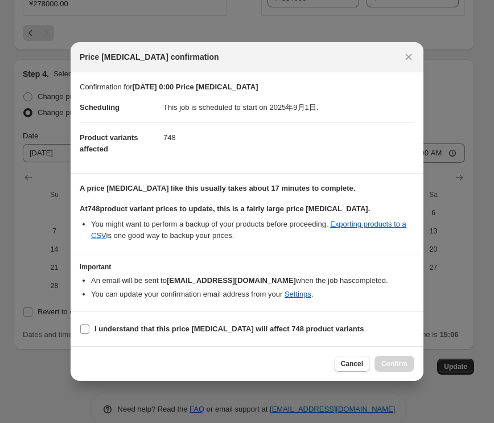
click at [90, 330] on label "I understand that this price [MEDICAL_DATA] will affect 748 product variants" at bounding box center [222, 329] width 284 height 16
click at [89, 330] on input "I understand that this price [MEDICAL_DATA] will affect 748 product variants" at bounding box center [84, 329] width 9 height 9
checkbox input "true"
click at [399, 363] on span "Confirm" at bounding box center [395, 363] width 26 height 9
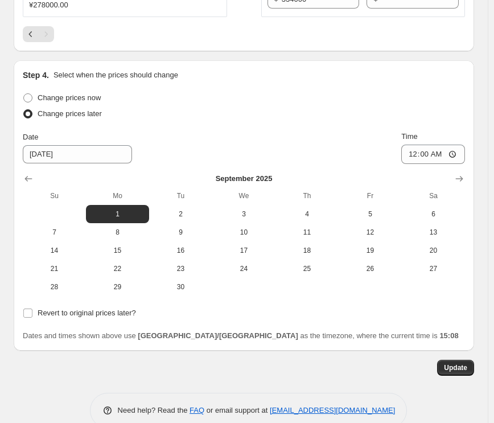
scroll to position [1195, 0]
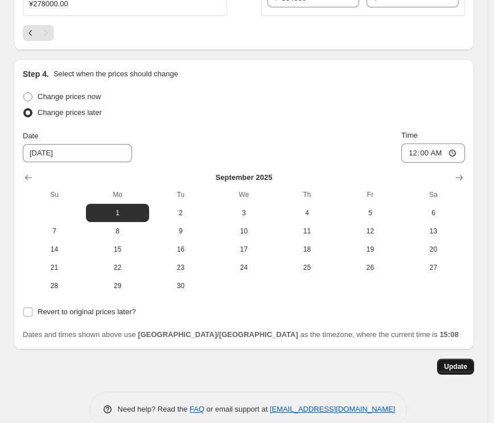
click at [449, 359] on button "Update" at bounding box center [455, 367] width 37 height 16
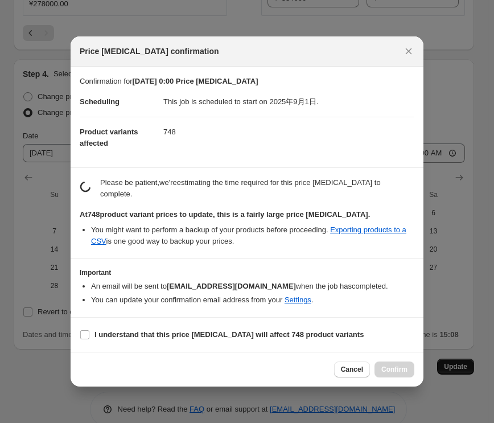
scroll to position [0, 0]
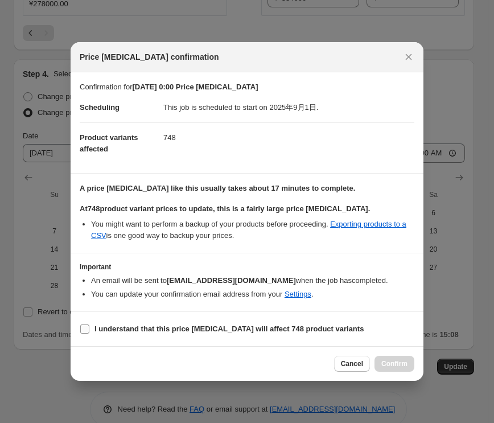
click at [87, 330] on input "I understand that this price [MEDICAL_DATA] will affect 748 product variants" at bounding box center [84, 329] width 9 height 9
checkbox input "true"
click at [390, 363] on span "Confirm" at bounding box center [395, 363] width 26 height 9
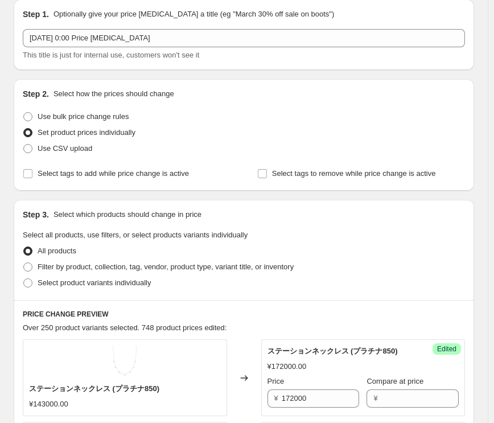
scroll to position [113, 0]
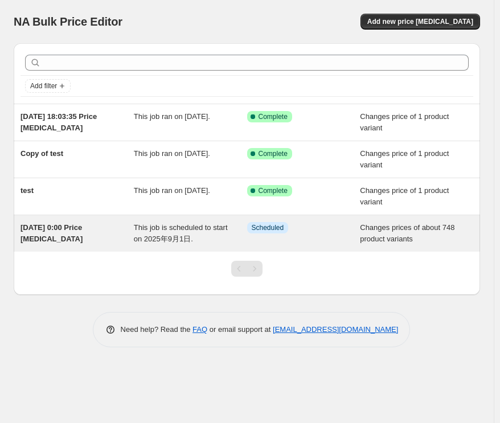
click at [48, 226] on span "[DATE] 0:00 Price [MEDICAL_DATA]" at bounding box center [52, 233] width 62 height 20
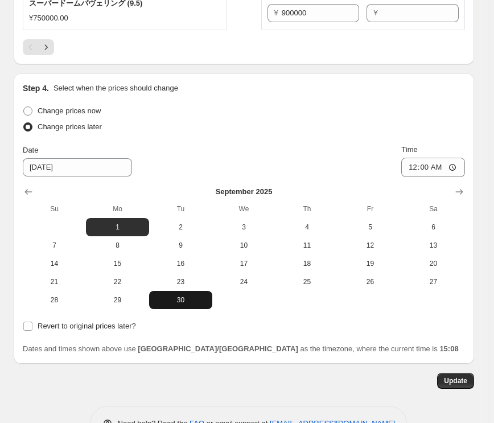
scroll to position [2115, 0]
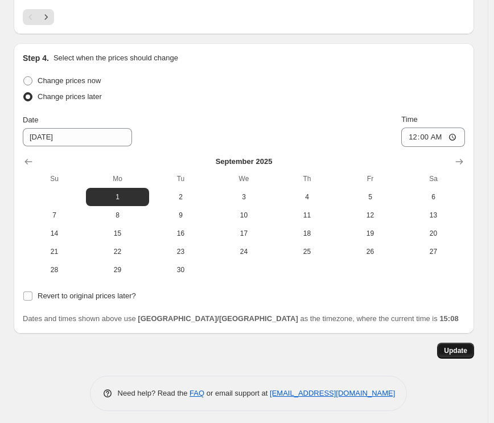
click at [465, 349] on span "Update" at bounding box center [455, 350] width 23 height 9
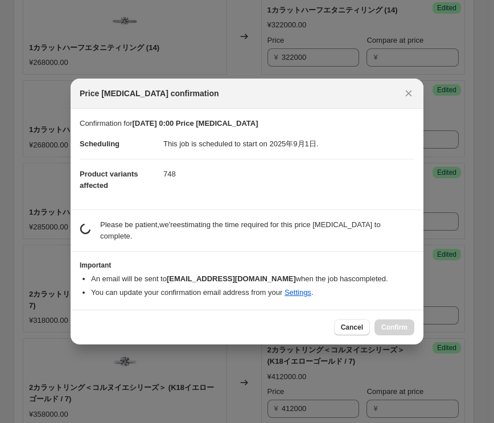
scroll to position [0, 0]
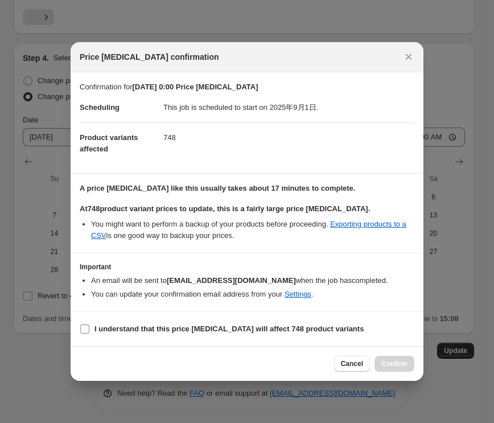
click at [82, 334] on label "I understand that this price [MEDICAL_DATA] will affect 748 product variants" at bounding box center [222, 329] width 284 height 16
click at [82, 334] on input "I understand that this price [MEDICAL_DATA] will affect 748 product variants" at bounding box center [84, 329] width 9 height 9
checkbox input "true"
click at [391, 363] on span "Confirm" at bounding box center [395, 363] width 26 height 9
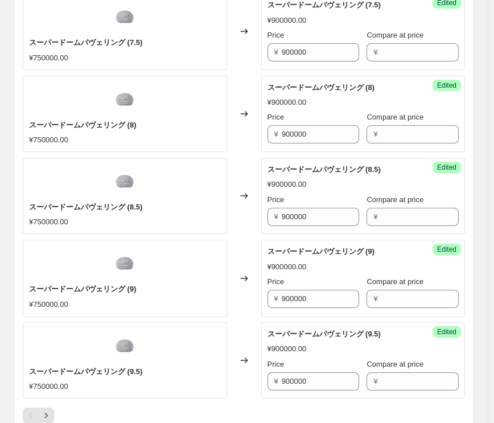
scroll to position [2115, 0]
